Goal: Task Accomplishment & Management: Use online tool/utility

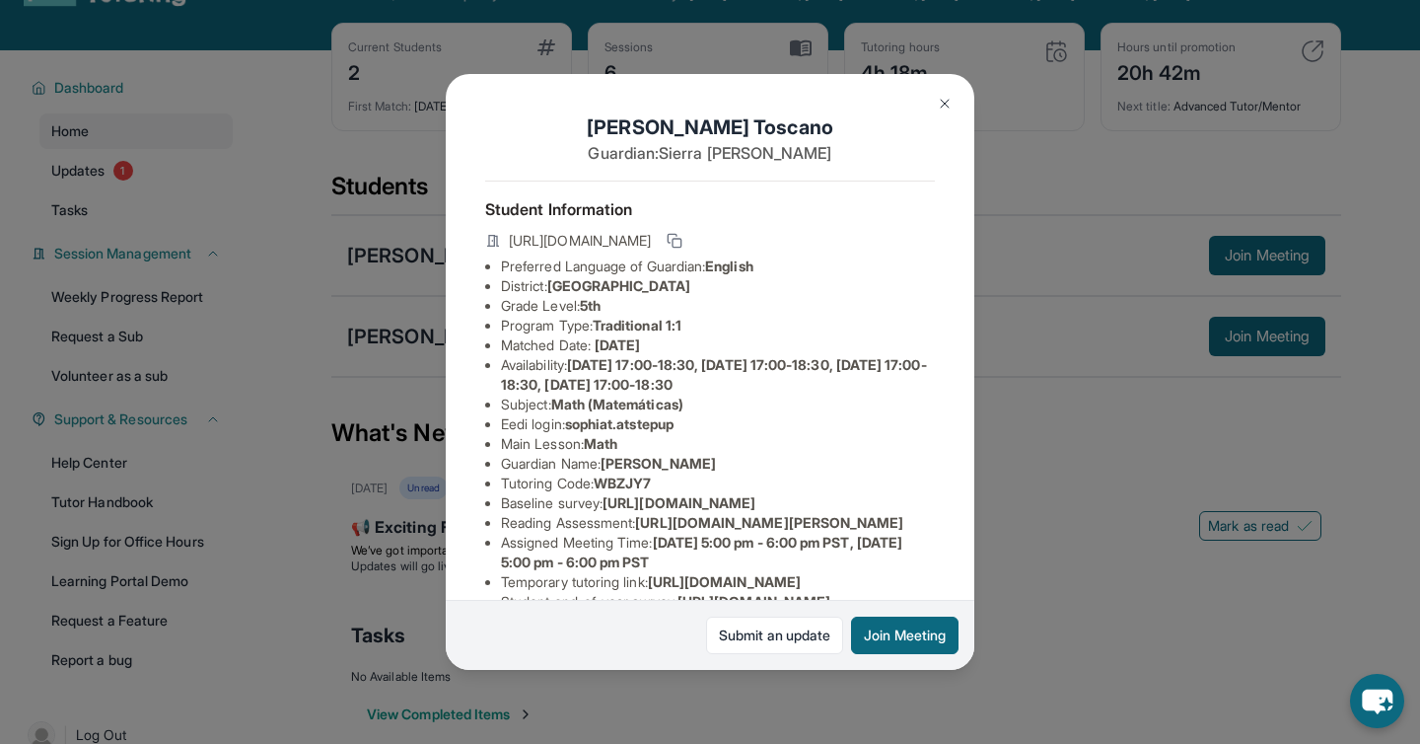
scroll to position [353, 0]
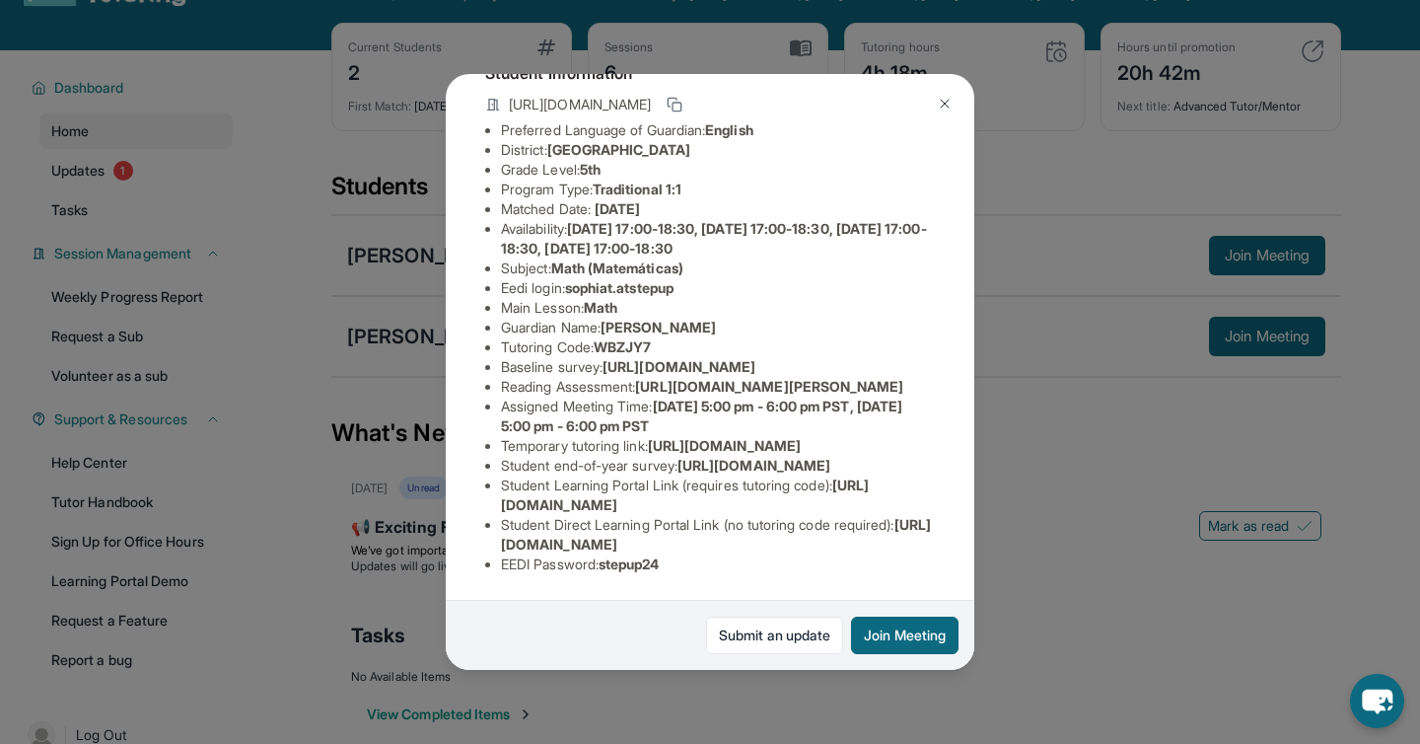
click at [1129, 497] on div "[PERSON_NAME] Guardian: [PERSON_NAME] Student Information [URL][DOMAIN_NAME] Pr…" at bounding box center [710, 372] width 1420 height 744
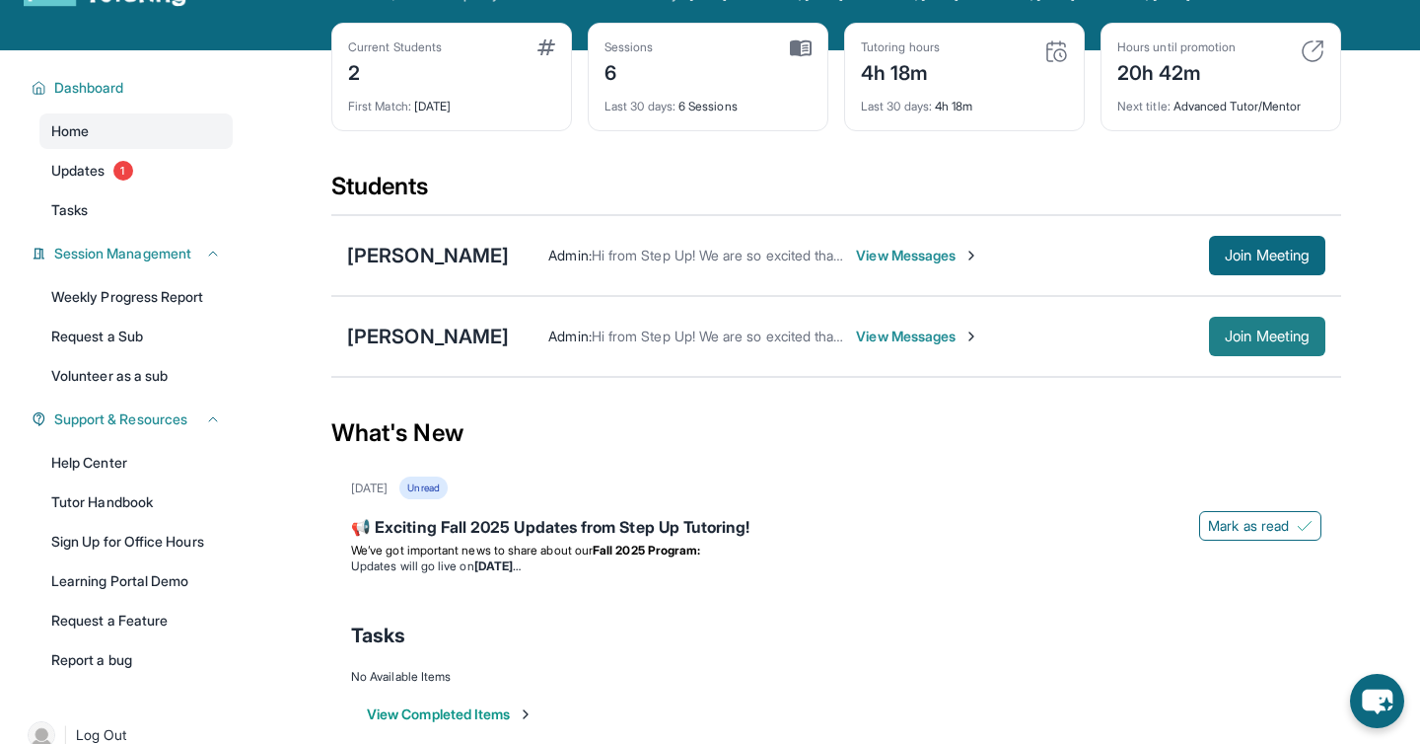
click at [1248, 356] on button "Join Meeting" at bounding box center [1267, 336] width 116 height 39
click at [441, 350] on div "[PERSON_NAME]" at bounding box center [428, 336] width 162 height 28
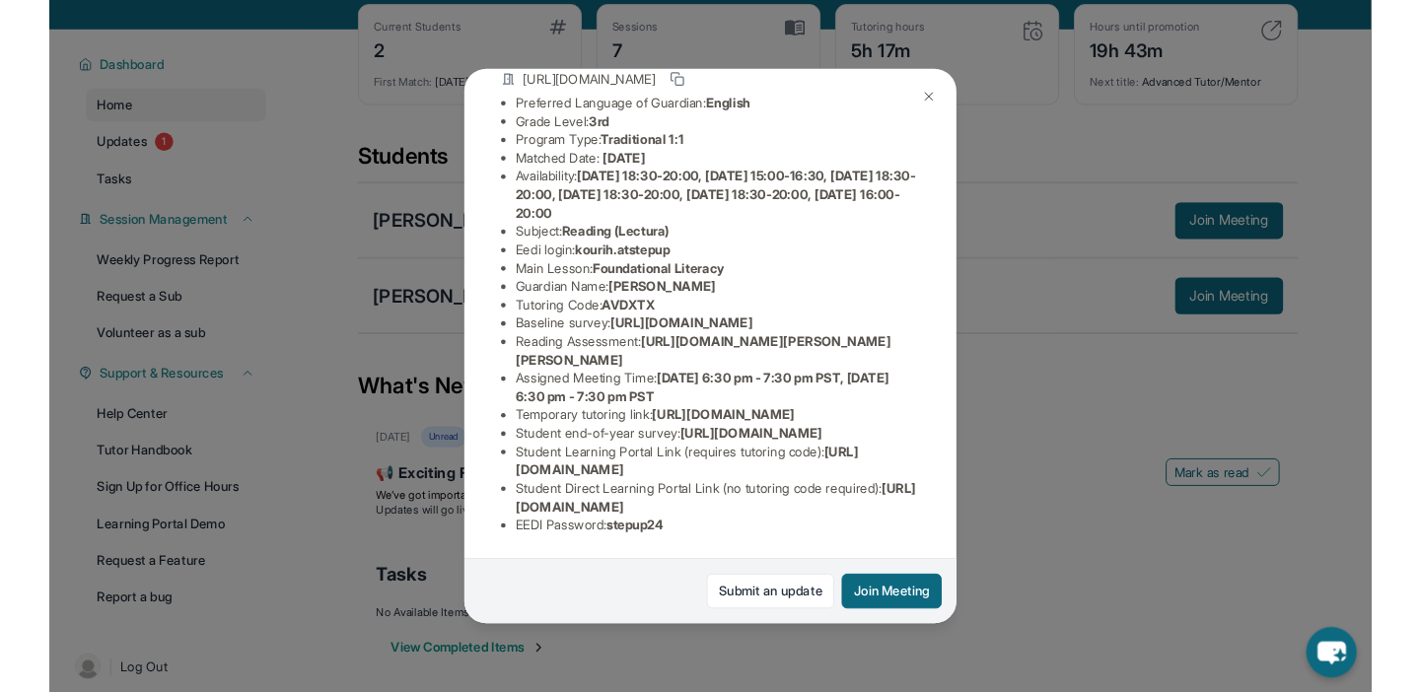
scroll to position [314, 0]
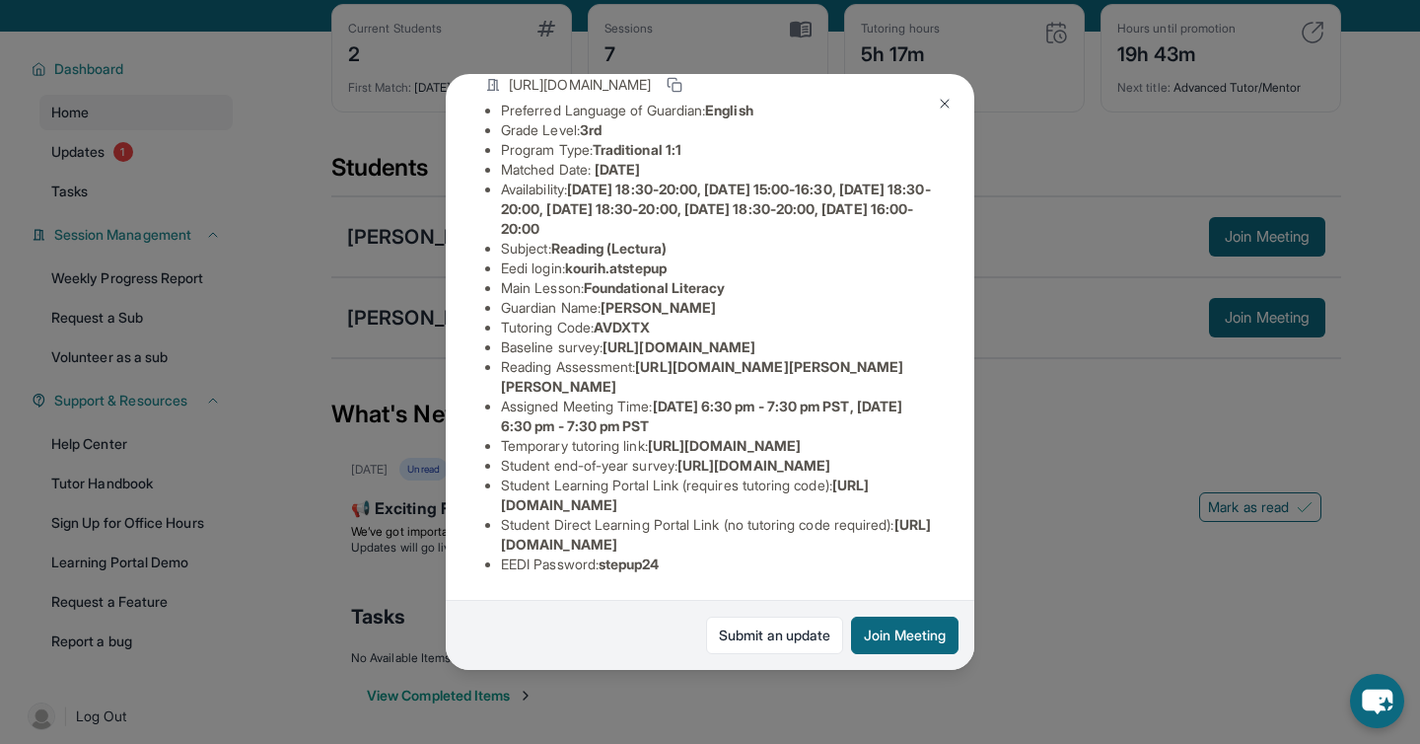
drag, startPoint x: 643, startPoint y: 263, endPoint x: 736, endPoint y: 299, distance: 99.3
click at [736, 357] on li "Reading Assessment : [URL][DOMAIN_NAME][PERSON_NAME][PERSON_NAME]" at bounding box center [718, 376] width 434 height 39
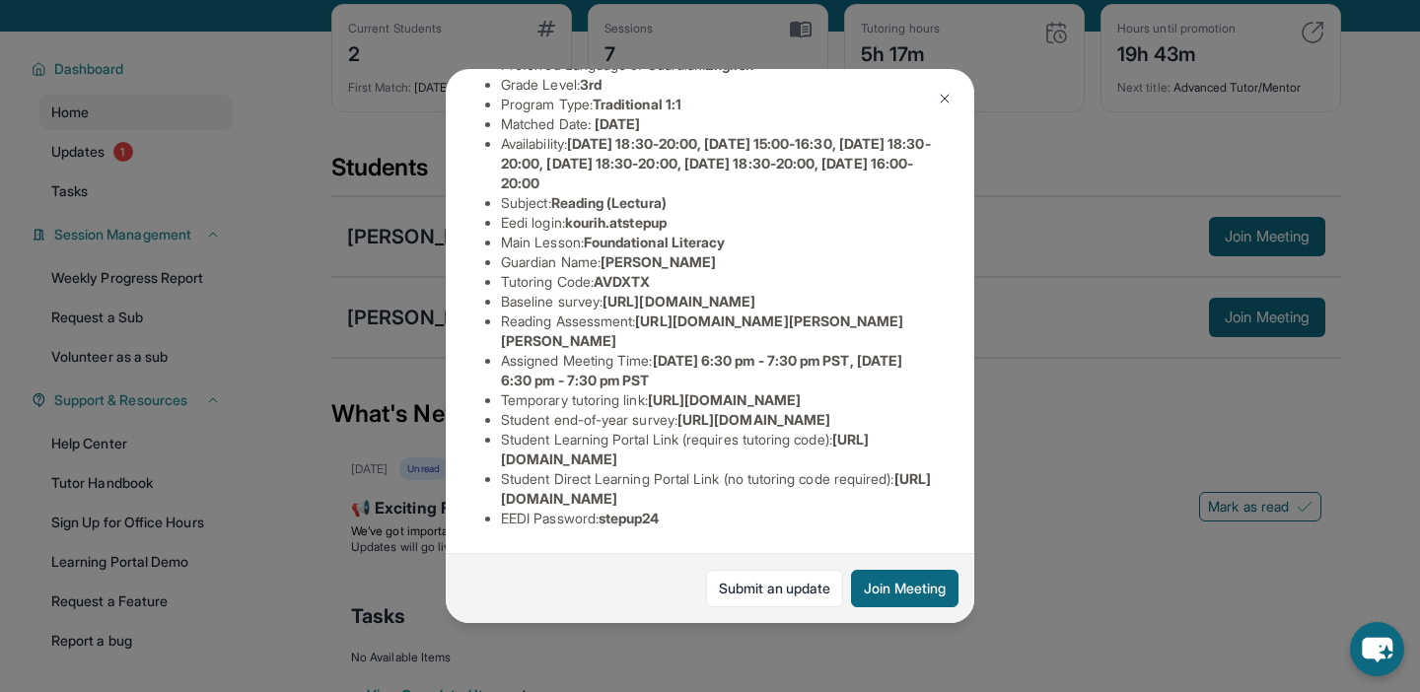
click at [715, 428] on span "[URL][DOMAIN_NAME]" at bounding box center [753, 419] width 153 height 17
click at [538, 464] on span "[URL][DOMAIN_NAME]" at bounding box center [685, 449] width 368 height 36
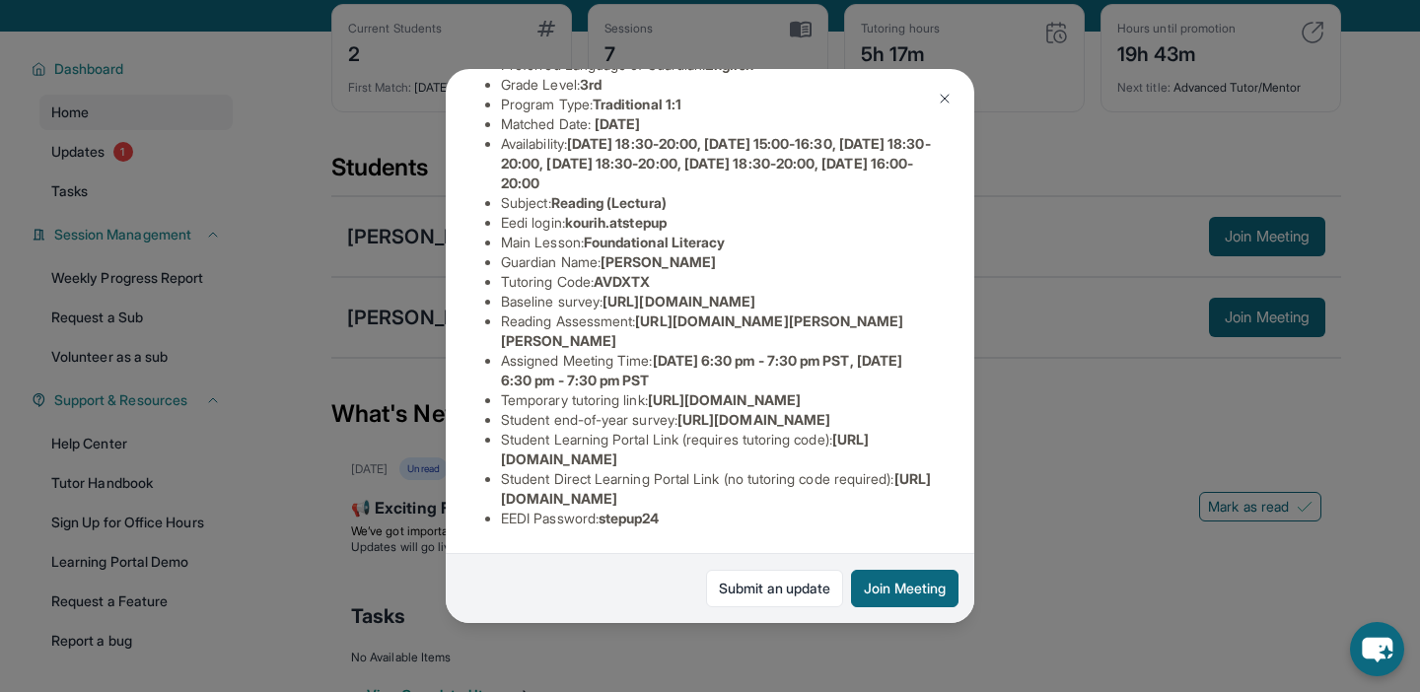
click at [491, 456] on ul "Preferred Language of Guardian: English Grade Level: 3rd Program Type: Traditio…" at bounding box center [710, 291] width 450 height 473
drag, startPoint x: 491, startPoint y: 456, endPoint x: 793, endPoint y: 458, distance: 301.8
click at [793, 458] on ul "Preferred Language of Guardian: English Grade Level: 3rd Program Type: Traditio…" at bounding box center [710, 291] width 450 height 473
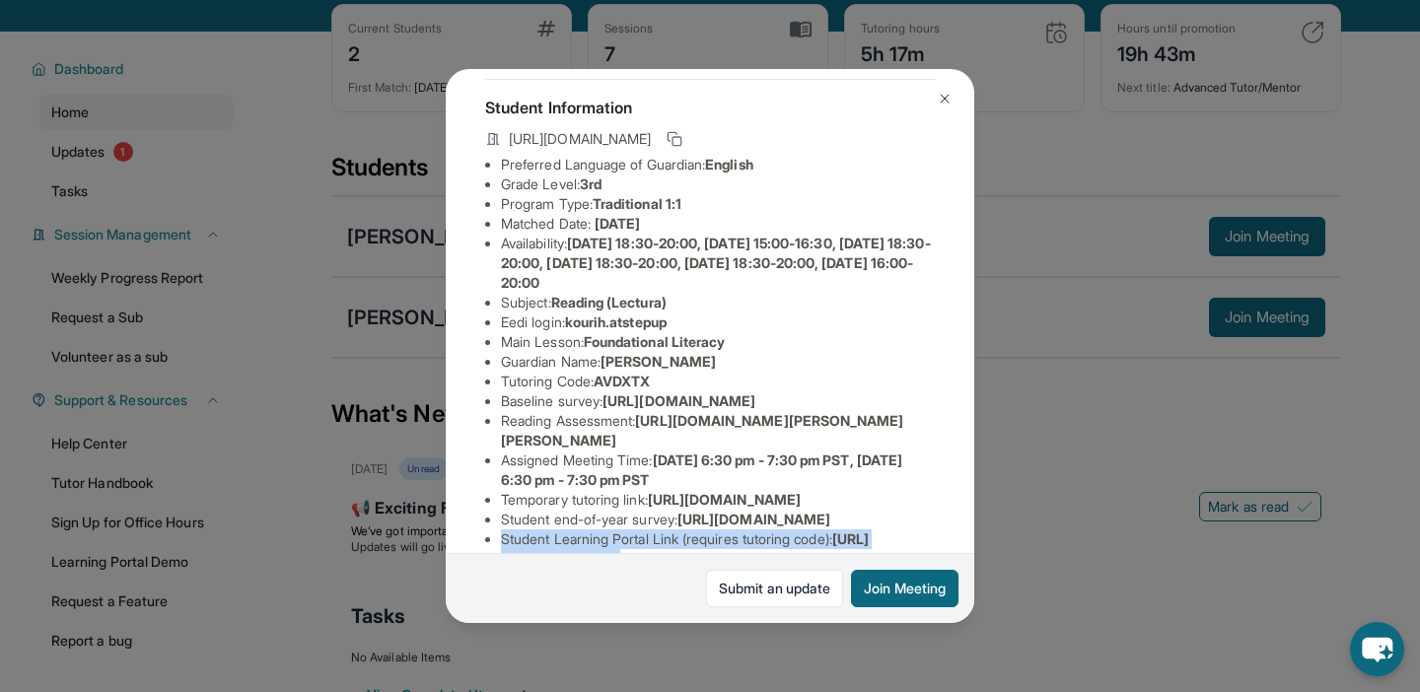
scroll to position [56, 0]
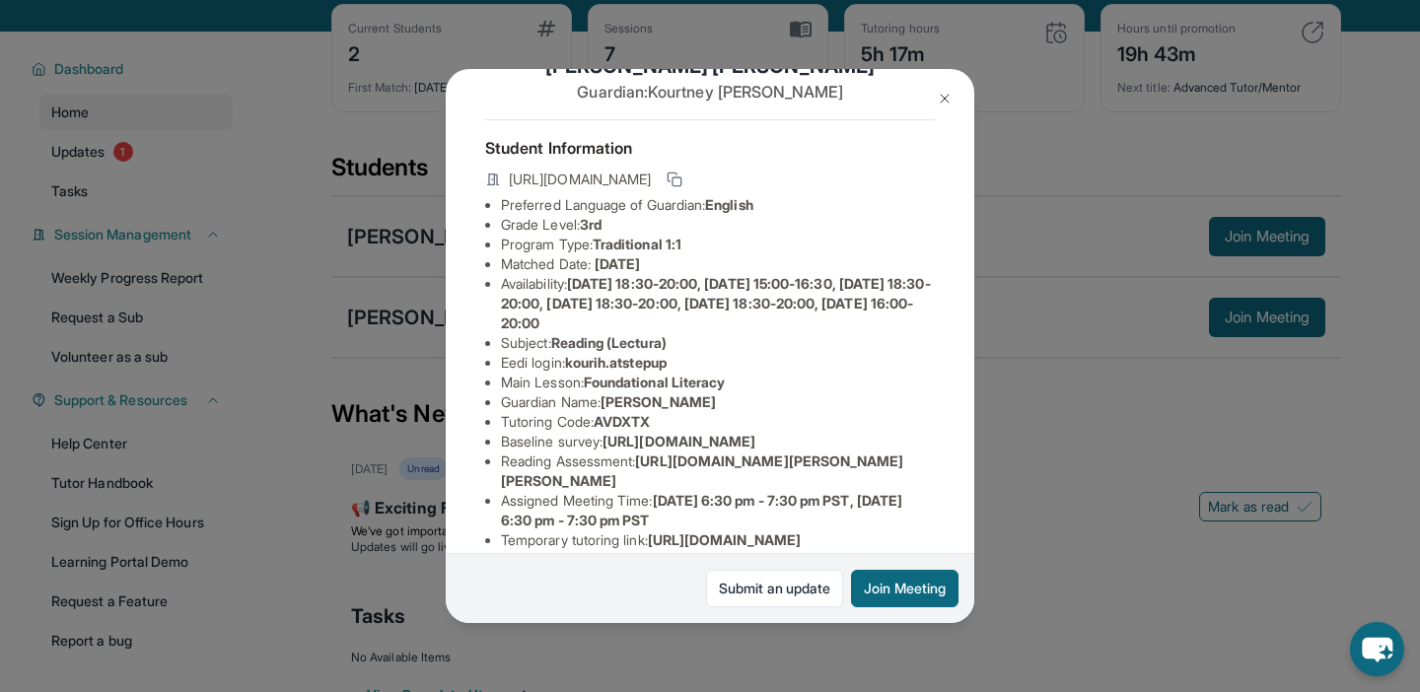
click at [940, 88] on button at bounding box center [944, 98] width 39 height 39
